Goal: Task Accomplishment & Management: Manage account settings

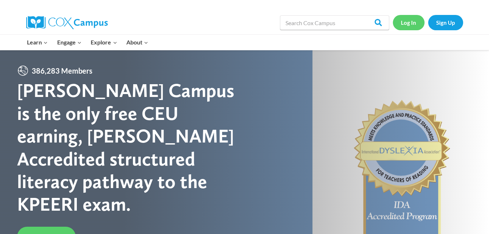
click at [408, 19] on link "Log In" at bounding box center [409, 22] width 32 height 15
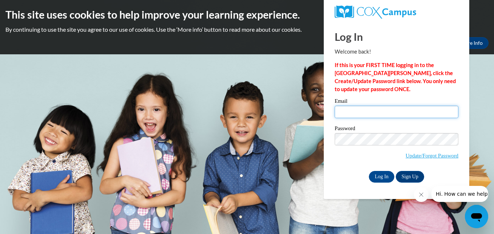
click at [418, 111] on input "Email" at bounding box center [397, 112] width 124 height 12
type input "skyphillips2@gmail.com"
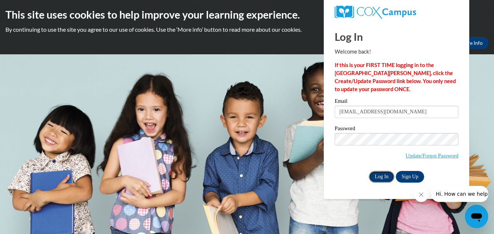
click at [386, 178] on input "Log In" at bounding box center [381, 177] width 25 height 12
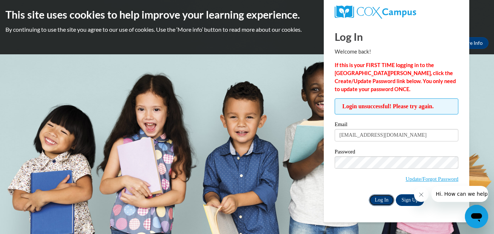
click at [384, 202] on input "Log In" at bounding box center [381, 200] width 25 height 12
click at [385, 202] on input "Log In" at bounding box center [381, 200] width 25 height 12
click at [422, 196] on icon "Close message from company" at bounding box center [421, 194] width 6 height 6
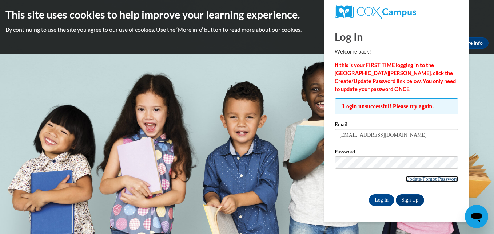
click at [451, 177] on link "Update/Forgot Password" at bounding box center [432, 179] width 53 height 6
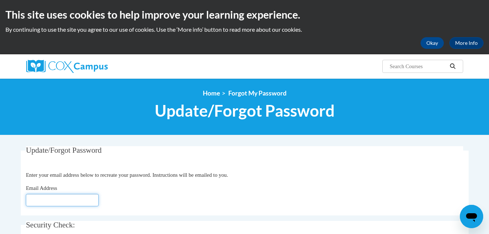
click at [83, 199] on input "Email Address" at bounding box center [62, 200] width 73 height 12
type input "[EMAIL_ADDRESS][DOMAIN_NAME]"
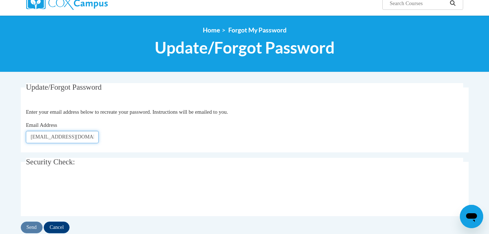
scroll to position [102, 0]
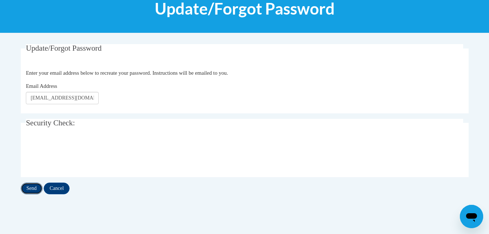
click at [35, 189] on input "Send" at bounding box center [32, 188] width 22 height 12
